Goal: Information Seeking & Learning: Learn about a topic

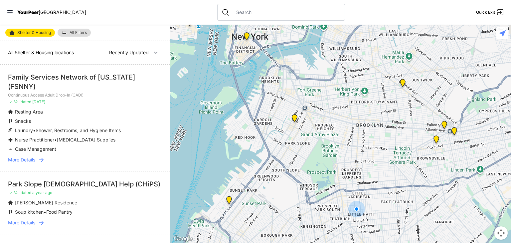
select select "nearby"
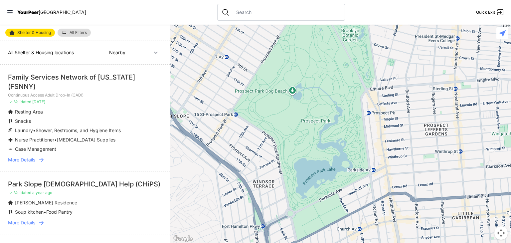
scroll to position [67, 0]
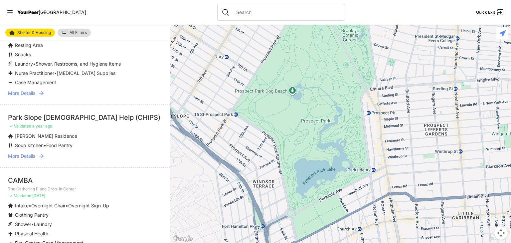
click at [32, 158] on span "More Details" at bounding box center [21, 156] width 27 height 7
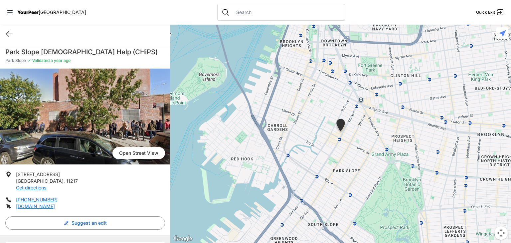
click at [11, 32] on icon at bounding box center [9, 34] width 8 height 8
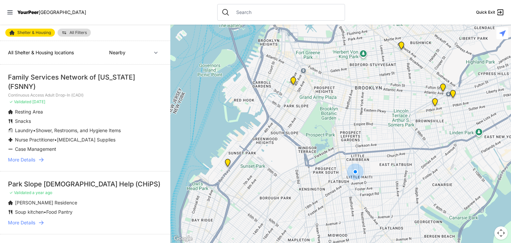
click at [33, 159] on span "More Details" at bounding box center [21, 159] width 27 height 7
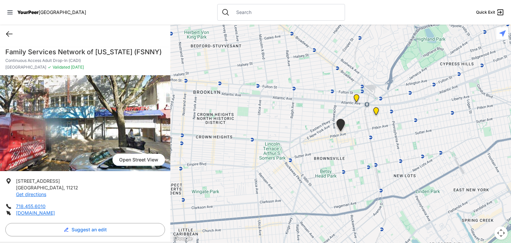
click at [8, 38] on icon at bounding box center [9, 34] width 8 height 8
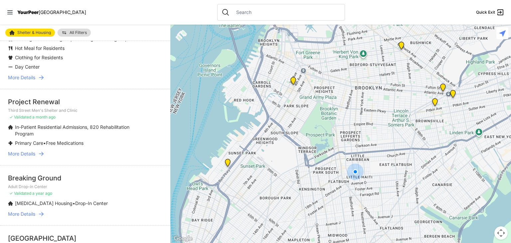
scroll to position [699, 0]
click at [35, 156] on span "More Details" at bounding box center [21, 153] width 27 height 7
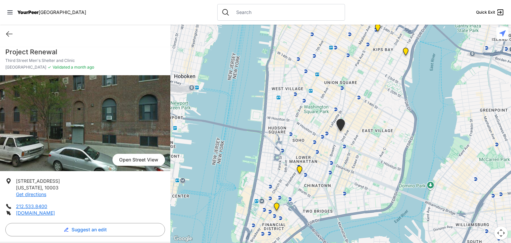
click at [9, 39] on div "Quick Exit" at bounding box center [85, 34] width 170 height 19
click at [9, 35] on icon at bounding box center [9, 34] width 8 height 8
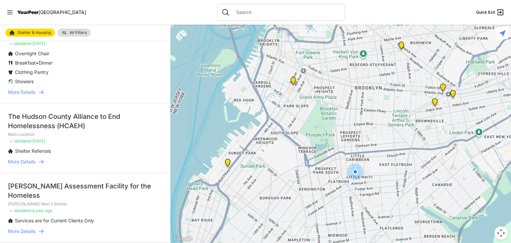
scroll to position [1442, 0]
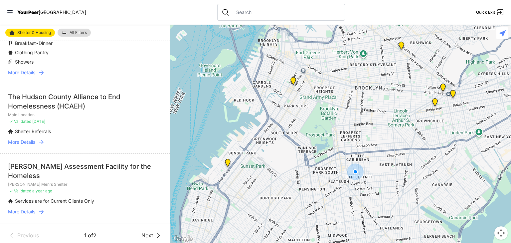
click at [147, 231] on span "Next" at bounding box center [147, 235] width 12 height 8
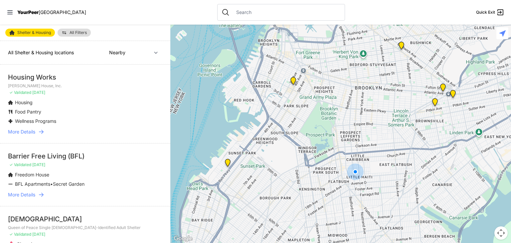
click at [40, 130] on icon at bounding box center [41, 131] width 7 height 7
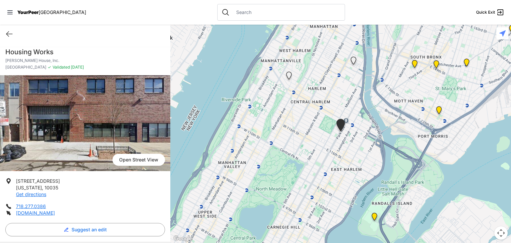
click at [5, 34] on div "Quick Exit" at bounding box center [85, 34] width 170 height 19
click at [12, 34] on icon at bounding box center [9, 34] width 6 height 5
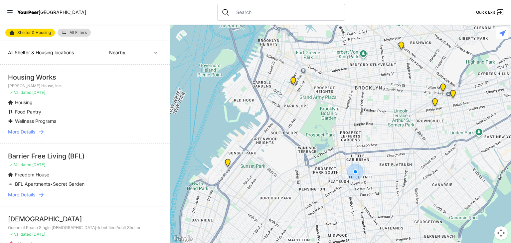
click at [434, 104] on img "Continuous Access Adult Drop-In (CADI)" at bounding box center [435, 103] width 8 height 11
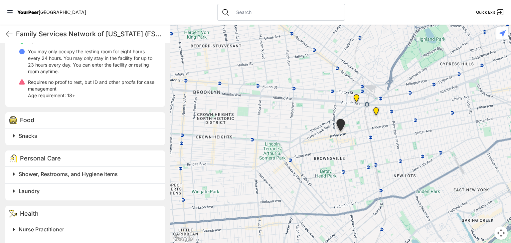
scroll to position [299, 0]
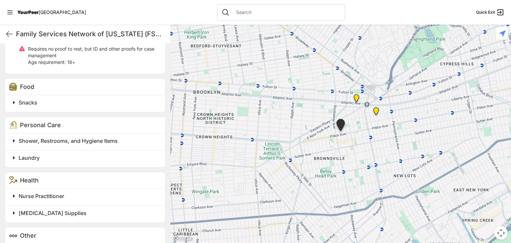
click at [91, 145] on div "Shower, Restrooms, and Hygiene Items" at bounding box center [85, 141] width 160 height 17
click at [30, 157] on span "Laundry" at bounding box center [29, 157] width 21 height 7
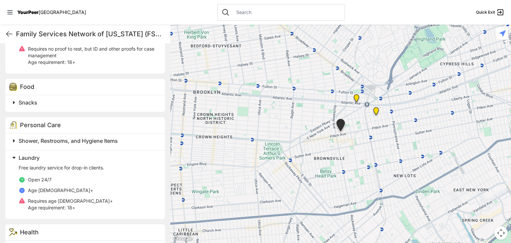
click at [30, 157] on span "Laundry" at bounding box center [29, 157] width 21 height 7
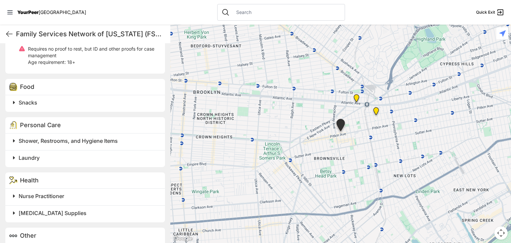
scroll to position [323, 0]
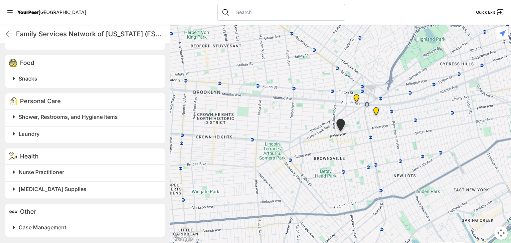
click at [41, 169] on span "Nurse Practitioner" at bounding box center [42, 172] width 46 height 7
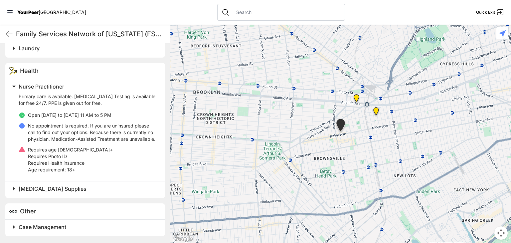
scroll to position [415, 0]
click at [43, 189] on span "[MEDICAL_DATA] Supplies" at bounding box center [53, 188] width 68 height 7
